Goal: Task Accomplishment & Management: Manage account settings

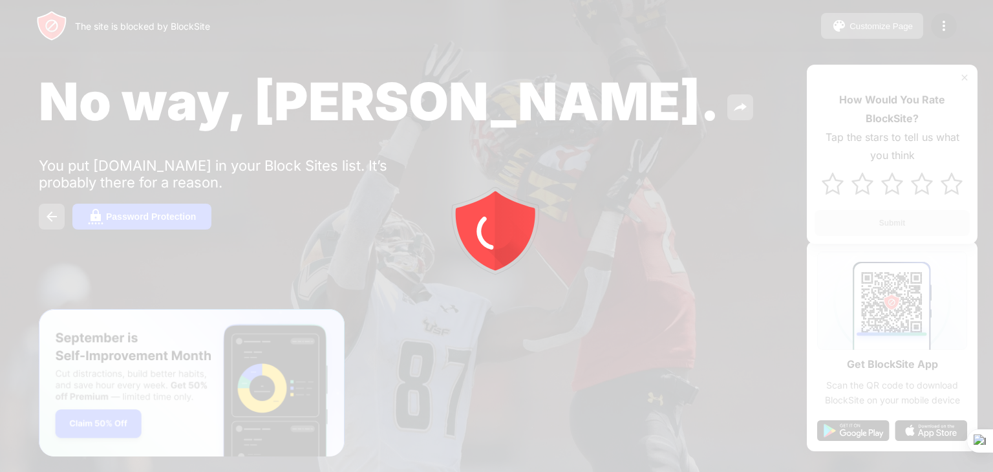
click at [47, 217] on div at bounding box center [496, 236] width 993 height 472
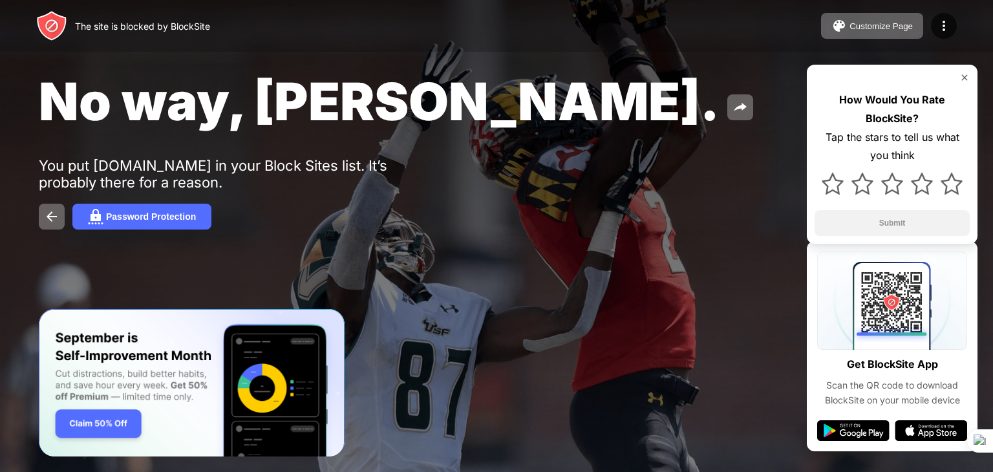
click at [47, 217] on img at bounding box center [52, 217] width 16 height 16
click at [52, 228] on button at bounding box center [52, 217] width 26 height 26
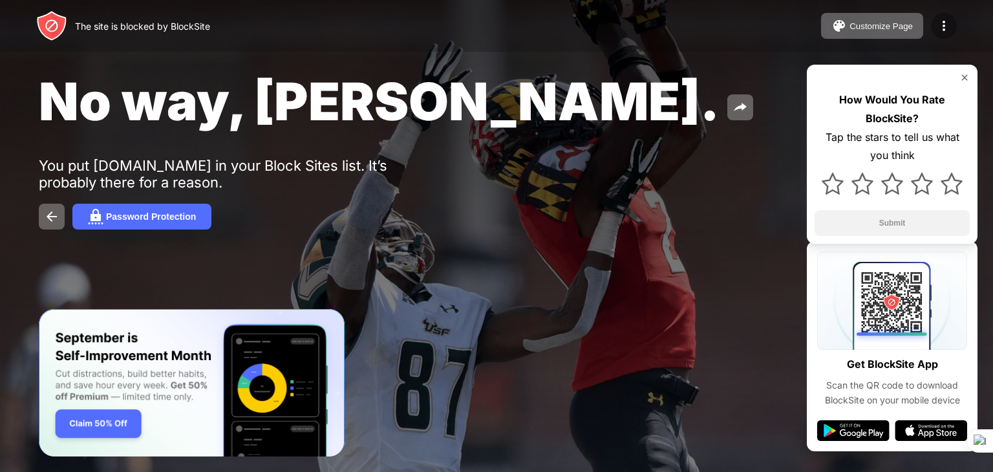
click at [944, 19] on img at bounding box center [944, 26] width 16 height 16
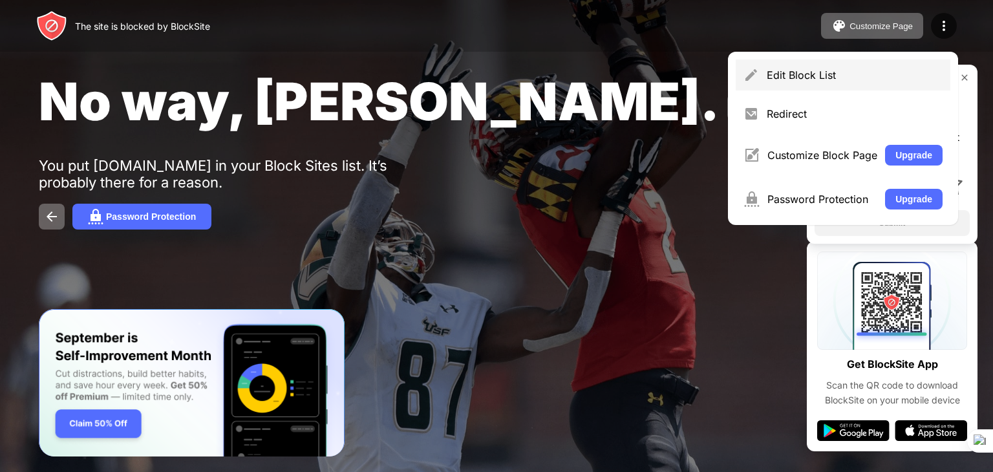
click at [856, 59] on div "Edit Block List" at bounding box center [843, 74] width 215 height 31
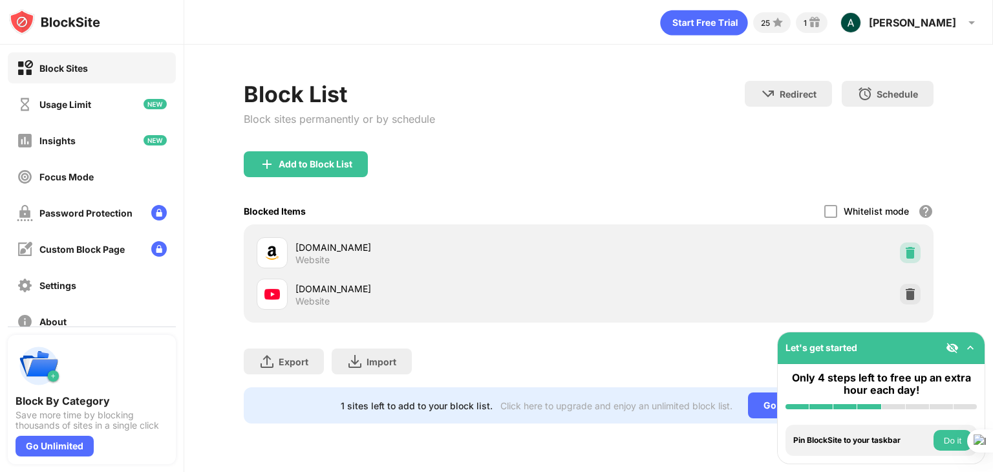
click at [907, 253] on img at bounding box center [910, 252] width 13 height 13
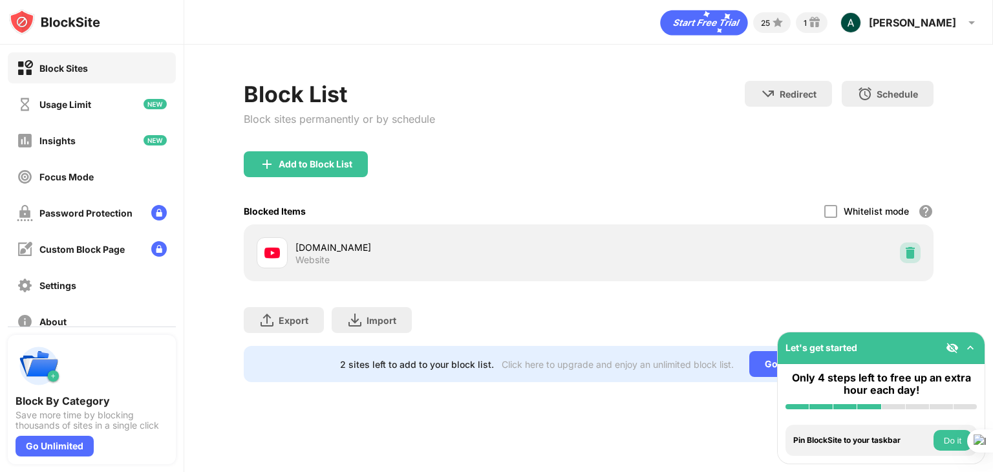
click at [902, 249] on div at bounding box center [910, 252] width 21 height 21
